Goal: Information Seeking & Learning: Learn about a topic

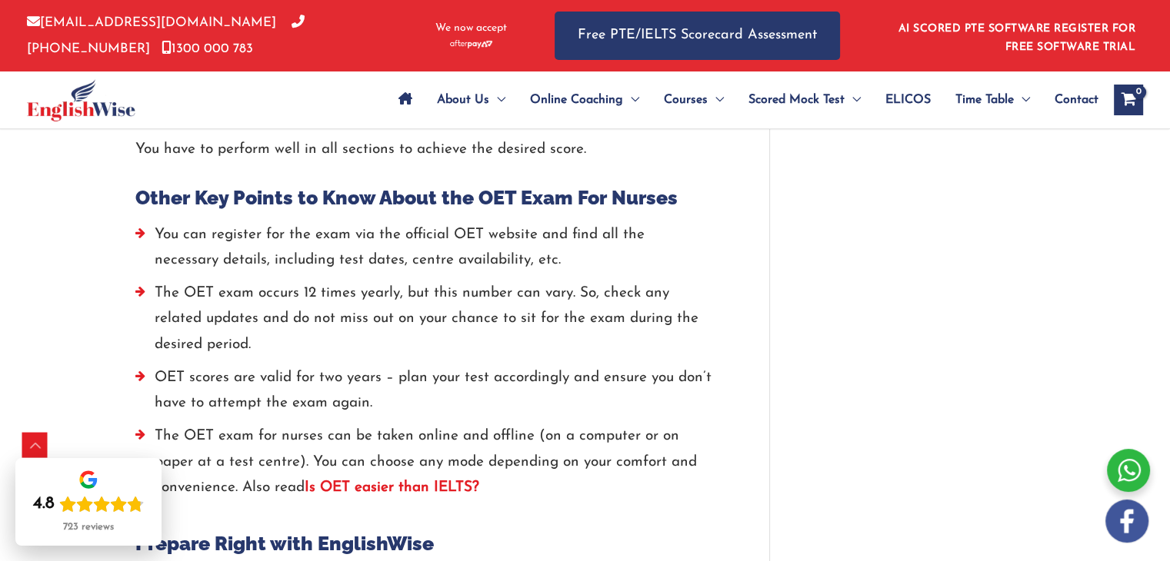
scroll to position [3230, 0]
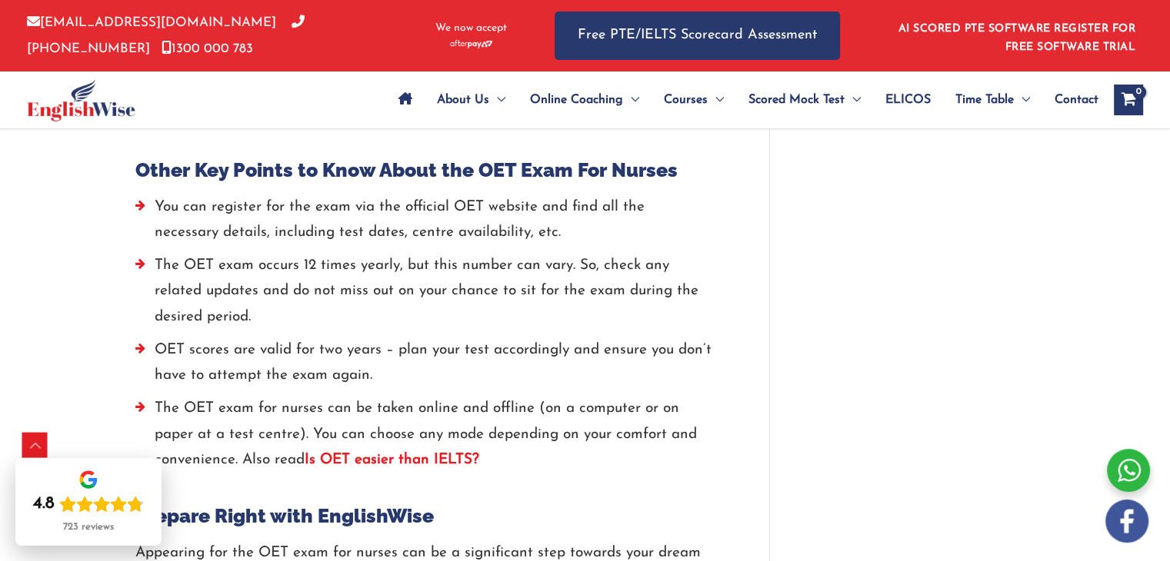
click at [397, 453] on strong "Is OET easier than IELTS?" at bounding box center [392, 460] width 175 height 15
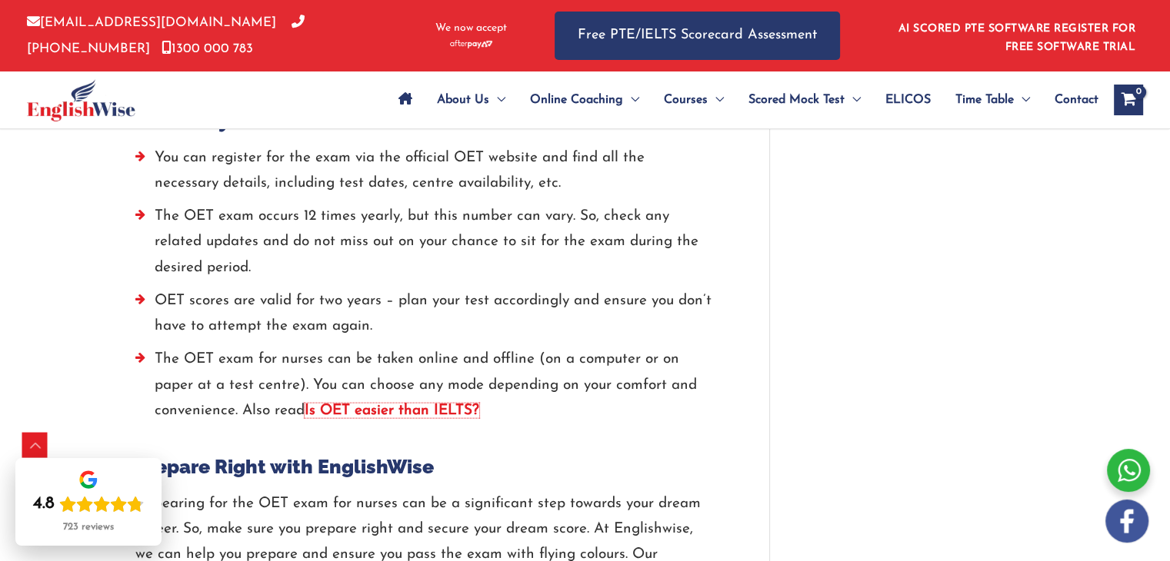
scroll to position [3307, 0]
